Goal: Task Accomplishment & Management: Manage account settings

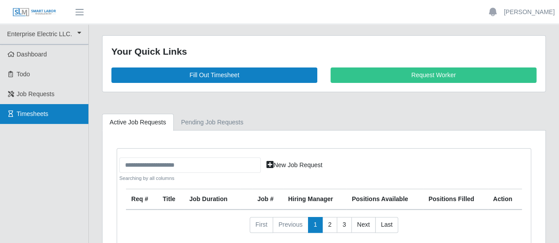
click at [41, 111] on span "Timesheets" at bounding box center [33, 113] width 32 height 7
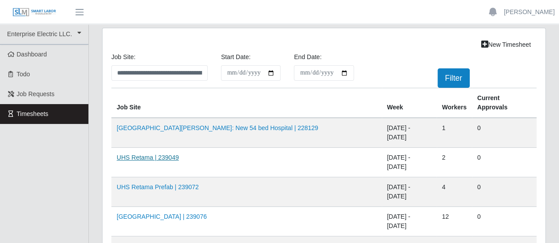
click at [147, 154] on link "UHS Retama | 239049" at bounding box center [148, 157] width 62 height 7
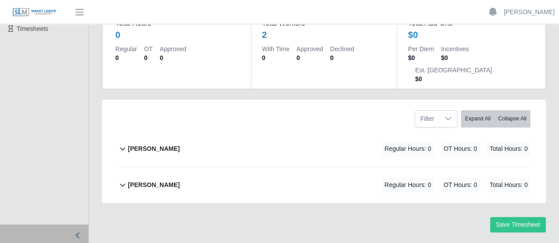
scroll to position [88, 0]
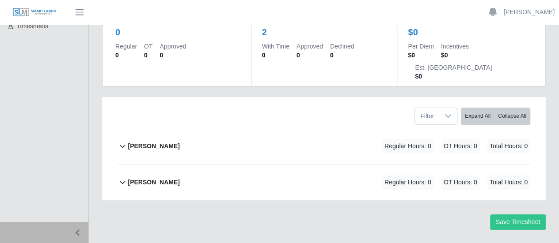
click at [146, 178] on b "[PERSON_NAME]" at bounding box center [154, 182] width 52 height 9
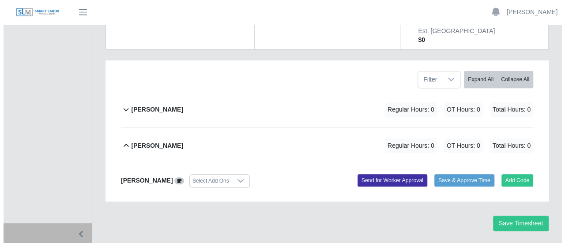
scroll to position [126, 0]
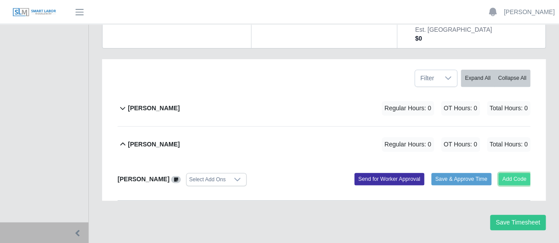
click at [516, 173] on button "Add Code" at bounding box center [514, 179] width 32 height 12
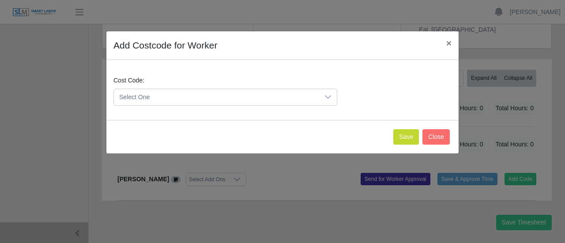
click at [208, 96] on span "Select One" at bounding box center [216, 97] width 205 height 16
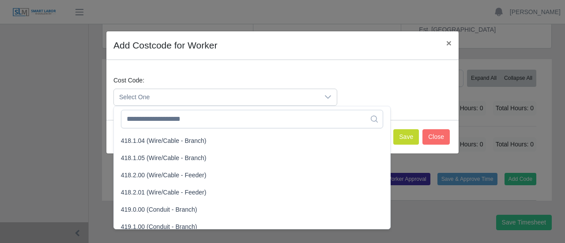
scroll to position [442, 0]
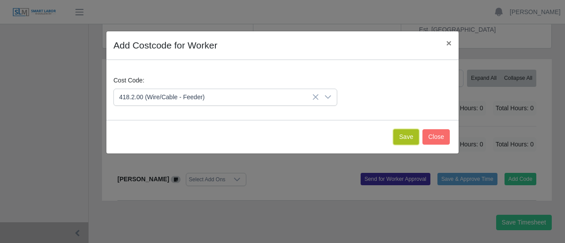
click at [413, 134] on button "Save" at bounding box center [406, 136] width 26 height 15
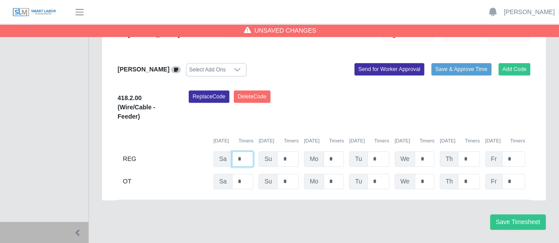
drag, startPoint x: 240, startPoint y: 139, endPoint x: 221, endPoint y: 133, distance: 20.3
click at [221, 151] on div "Sa *" at bounding box center [233, 158] width 40 height 15
type input "**"
click at [514, 215] on button "Save Timesheet" at bounding box center [518, 222] width 56 height 15
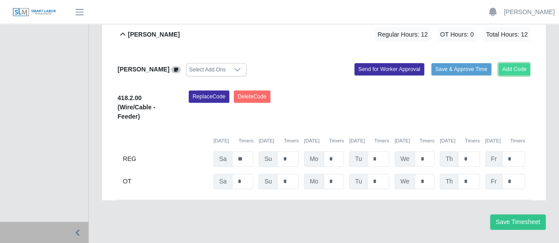
click at [525, 63] on button "Add Code" at bounding box center [514, 69] width 32 height 12
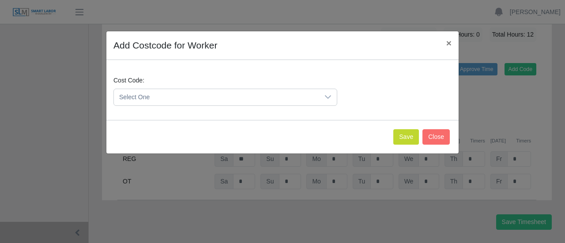
click at [177, 98] on span "Select One" at bounding box center [216, 97] width 205 height 16
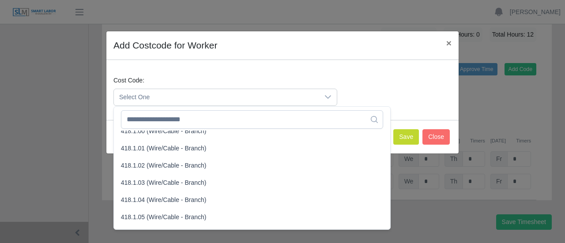
scroll to position [353, 0]
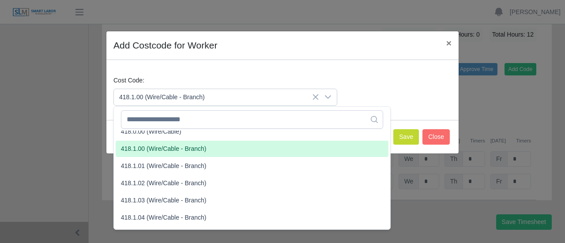
click at [166, 148] on span "418.1.00 (Wire/Cable - Branch)" at bounding box center [164, 148] width 86 height 9
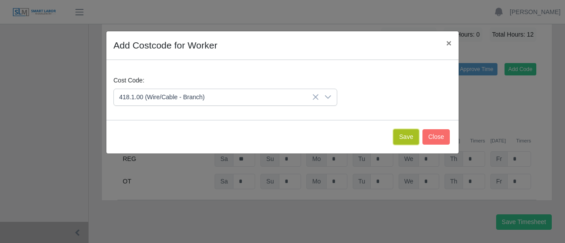
click at [405, 133] on button "Save" at bounding box center [406, 136] width 26 height 15
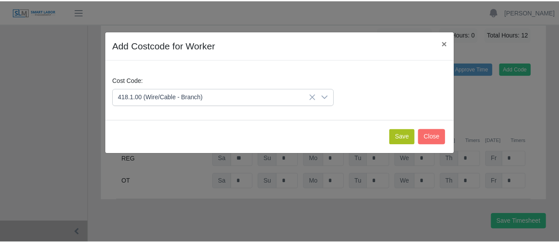
scroll to position [346, 0]
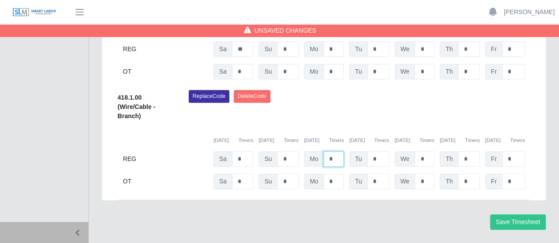
drag, startPoint x: 336, startPoint y: 138, endPoint x: 315, endPoint y: 134, distance: 21.7
click at [315, 151] on div "Mo *" at bounding box center [324, 158] width 40 height 15
type input "*"
click at [377, 151] on input "*" at bounding box center [378, 158] width 22 height 15
type input "*"
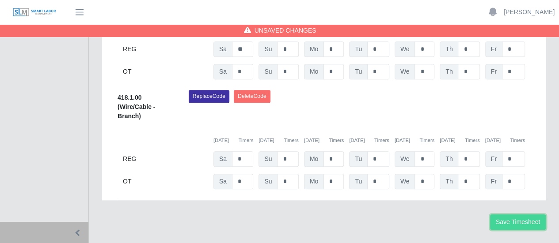
click at [505, 215] on button "Save Timesheet" at bounding box center [518, 222] width 56 height 15
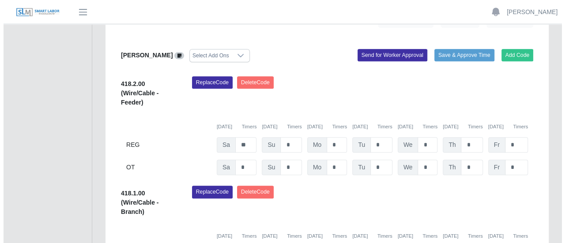
scroll to position [302, 0]
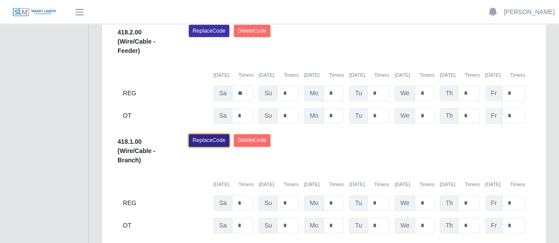
click at [215, 134] on button "Replace Code" at bounding box center [209, 140] width 41 height 12
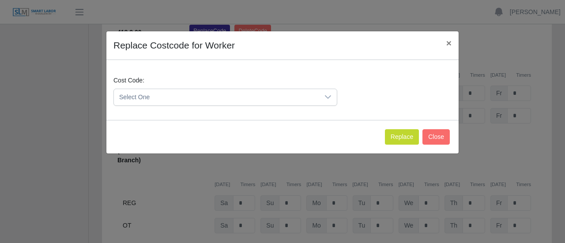
click at [166, 96] on span "Select One" at bounding box center [216, 97] width 205 height 16
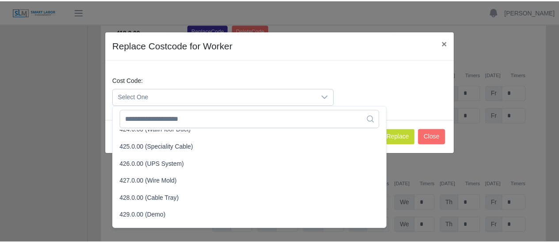
scroll to position [707, 0]
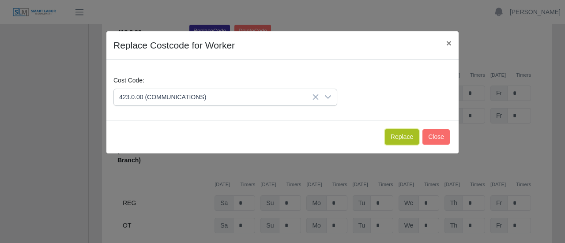
click at [405, 141] on button "Replace" at bounding box center [402, 136] width 34 height 15
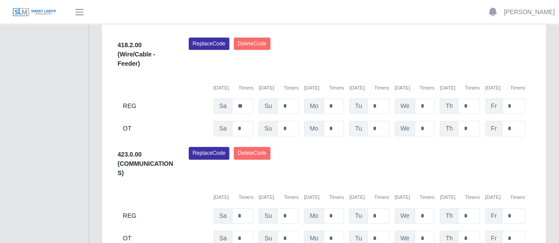
scroll to position [302, 0]
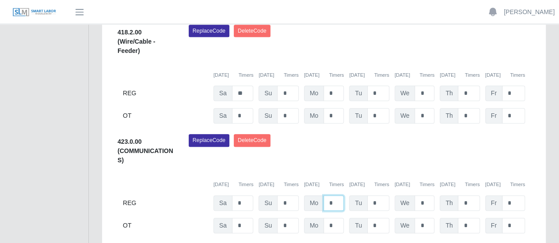
click at [329, 196] on input "*" at bounding box center [333, 203] width 20 height 15
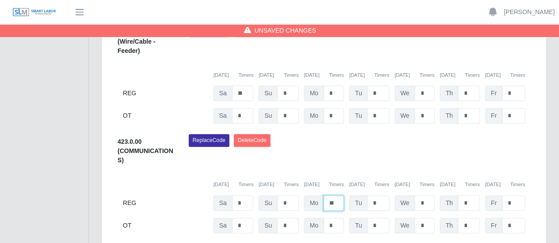
type input "**"
click at [373, 196] on input "*" at bounding box center [378, 203] width 22 height 15
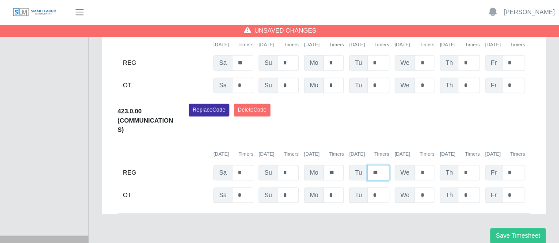
scroll to position [346, 0]
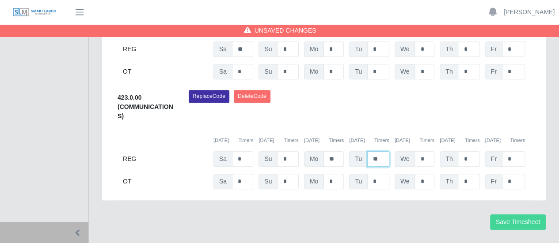
type input "**"
click at [514, 215] on button "Save Timesheet" at bounding box center [518, 222] width 56 height 15
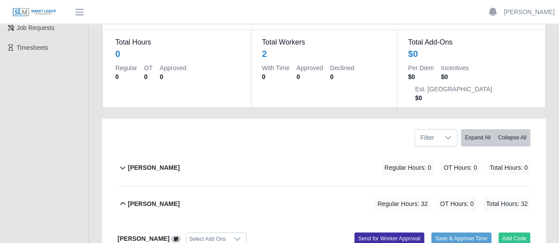
scroll to position [37, 0]
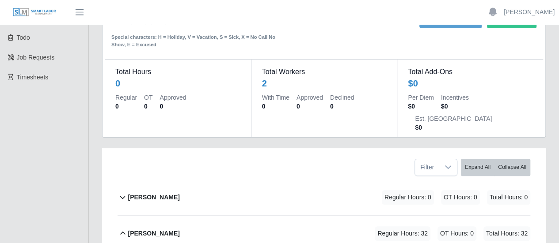
click at [163, 193] on b "Elieser Olivas-Lopez" at bounding box center [154, 197] width 52 height 9
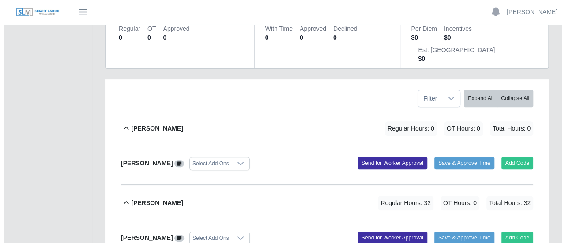
scroll to position [125, 0]
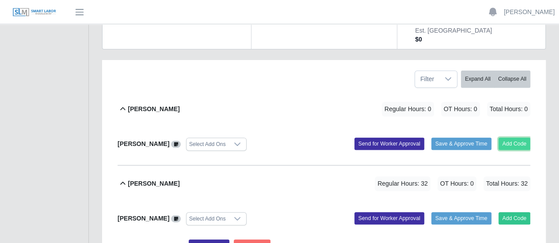
click at [520, 138] on button "Add Code" at bounding box center [514, 144] width 32 height 12
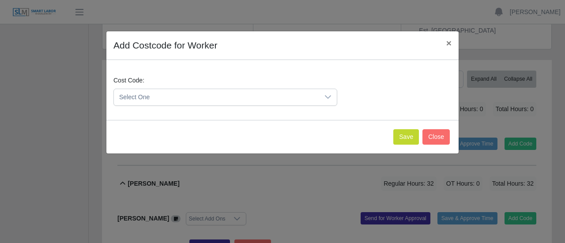
click at [174, 97] on span "Select One" at bounding box center [216, 97] width 205 height 16
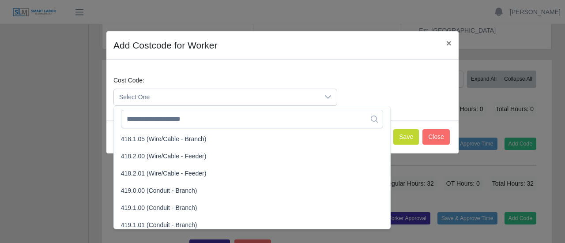
scroll to position [486, 0]
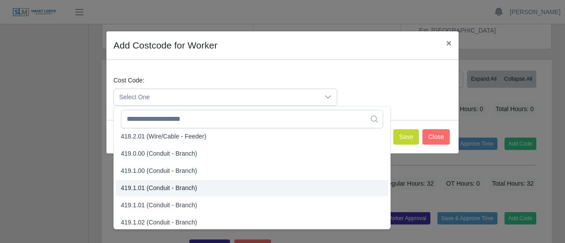
click at [152, 189] on span "419.1.01 (Conduit - Branch)" at bounding box center [159, 188] width 76 height 9
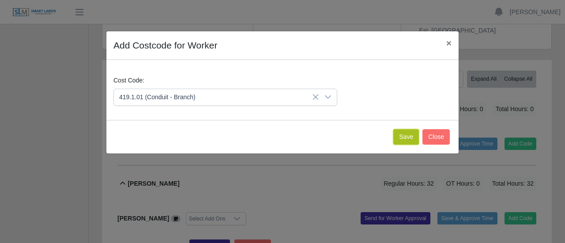
click at [402, 135] on button "Save" at bounding box center [406, 136] width 26 height 15
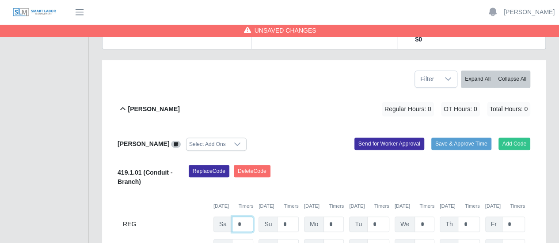
drag, startPoint x: 239, startPoint y: 201, endPoint x: 217, endPoint y: 194, distance: 22.6
click at [217, 217] on div "Sa *" at bounding box center [233, 224] width 40 height 15
type input "*"
click at [521, 138] on button "Add Code" at bounding box center [514, 144] width 32 height 12
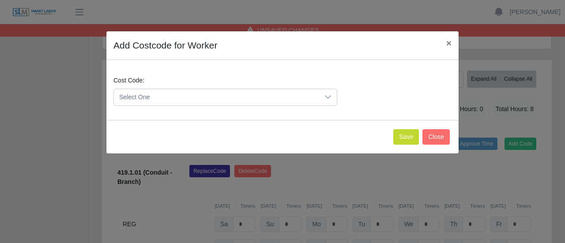
click at [182, 99] on span "Select One" at bounding box center [216, 97] width 205 height 16
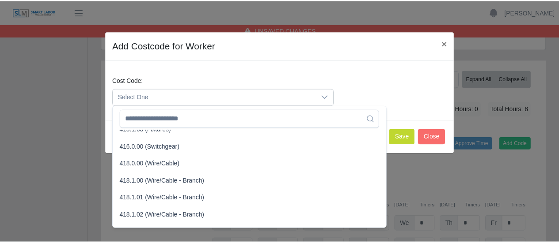
scroll to position [309, 0]
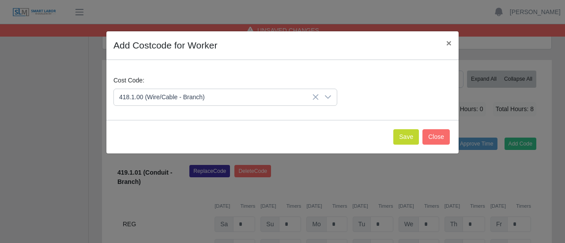
drag, startPoint x: 143, startPoint y: 193, endPoint x: 197, endPoint y: 192, distance: 54.3
click at [143, 193] on span "418.1.00 (Wire/Cable - Branch)" at bounding box center [164, 192] width 86 height 9
click at [413, 139] on button "Save" at bounding box center [406, 136] width 26 height 15
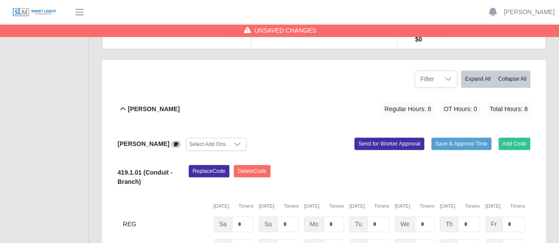
scroll to position [169, 0]
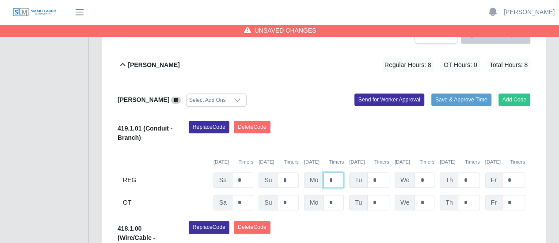
drag, startPoint x: 337, startPoint y: 157, endPoint x: 318, endPoint y: 154, distance: 20.2
click at [318, 173] on div "Mo *" at bounding box center [324, 180] width 40 height 15
type input "*"
drag, startPoint x: 374, startPoint y: 155, endPoint x: 367, endPoint y: 152, distance: 6.7
click at [367, 173] on input "*" at bounding box center [378, 180] width 22 height 15
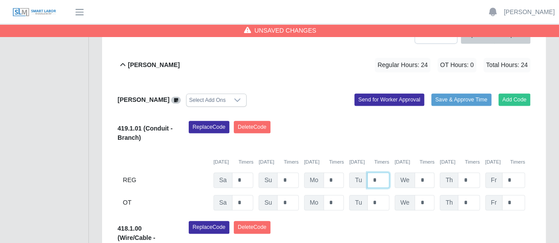
type input "*"
click at [430, 173] on input "*" at bounding box center [424, 180] width 20 height 15
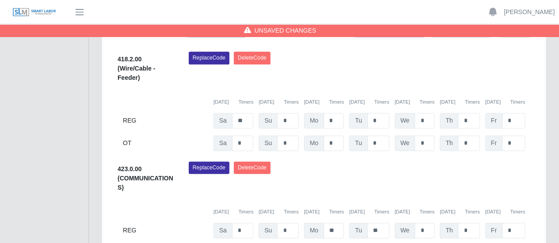
scroll to position [594, 0]
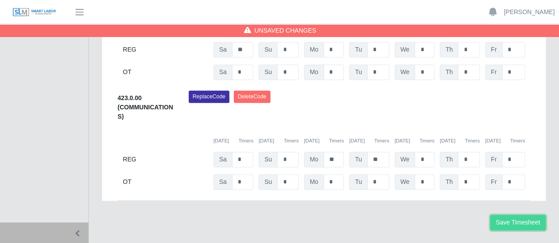
click at [517, 215] on button "Save Timesheet" at bounding box center [518, 222] width 56 height 15
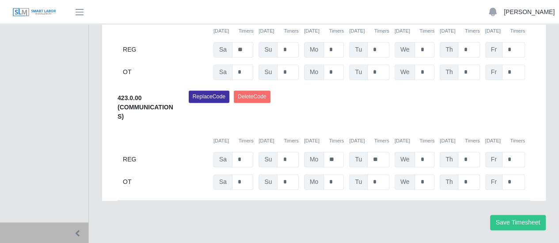
click at [524, 12] on link "[PERSON_NAME]" at bounding box center [528, 12] width 51 height 9
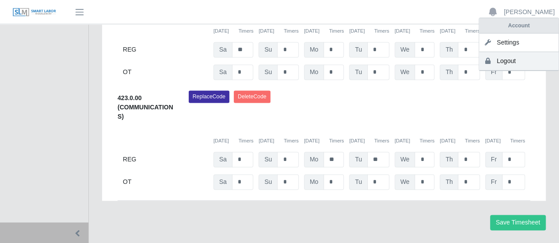
click at [500, 60] on link "Logout" at bounding box center [518, 61] width 79 height 19
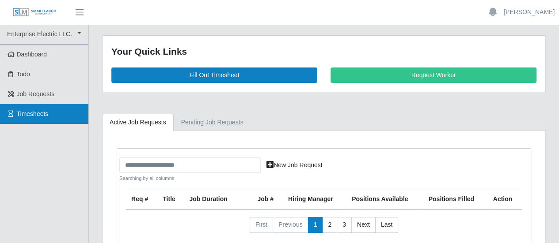
click at [29, 110] on span "Timesheets" at bounding box center [33, 113] width 32 height 7
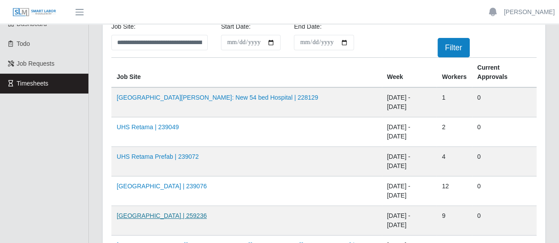
scroll to position [44, 0]
